Goal: Book appointment/travel/reservation

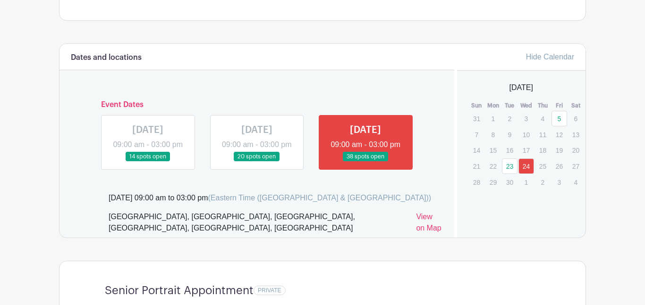
scroll to position [510, 0]
click at [365, 162] on link at bounding box center [365, 162] width 0 height 0
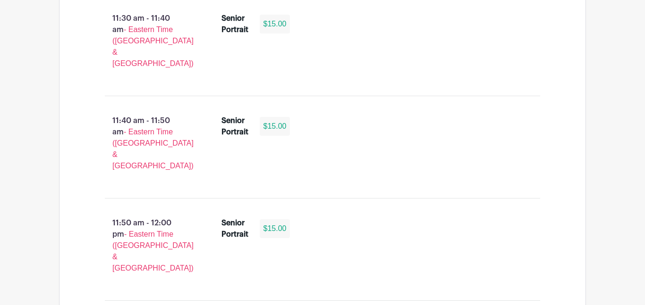
scroll to position [3077, 0]
